Goal: Check status: Check status

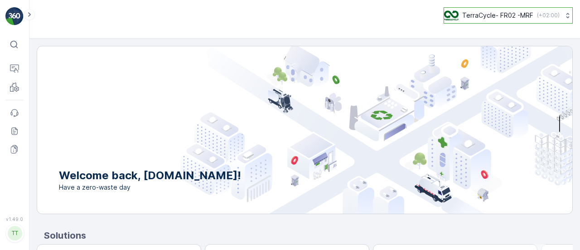
click at [462, 14] on p "TerraCycle- FR02 -MRF" at bounding box center [497, 15] width 71 height 9
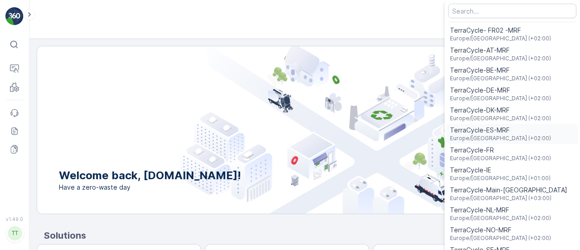
click at [487, 130] on span "TerraCycle-ES-MRF" at bounding box center [500, 129] width 101 height 9
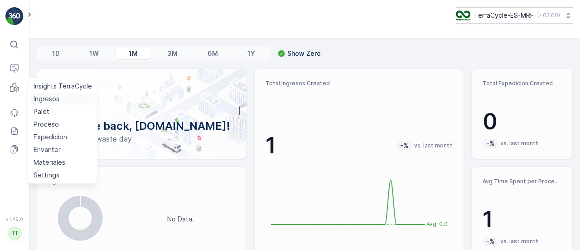
click at [53, 102] on p "Ingresos" at bounding box center [47, 98] width 26 height 9
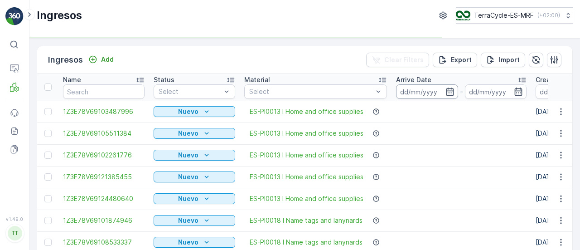
click at [437, 90] on input at bounding box center [427, 91] width 62 height 14
click at [432, 92] on input at bounding box center [427, 91] width 62 height 14
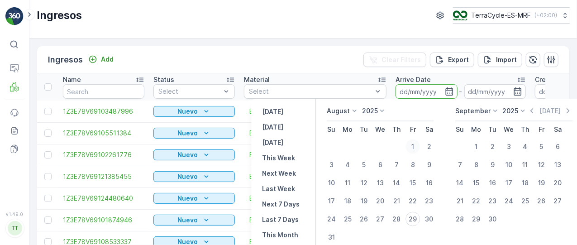
click at [415, 145] on div "1" at bounding box center [413, 146] width 14 height 14
type input "[DATE]"
click at [413, 220] on div "29" at bounding box center [413, 219] width 14 height 14
type input "[DATE]"
